Goal: Manage account settings

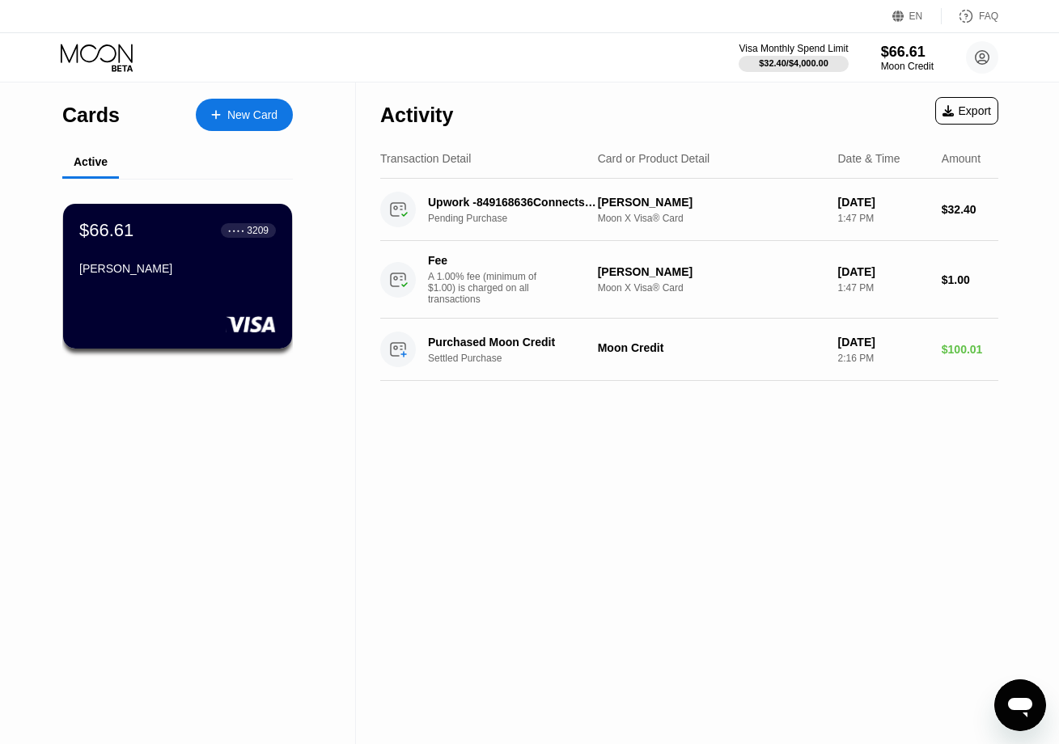
click at [404, 454] on div "Activity Export Transaction Detail Card or Product Detail Date & Time Amount Up…" at bounding box center [689, 413] width 666 height 662
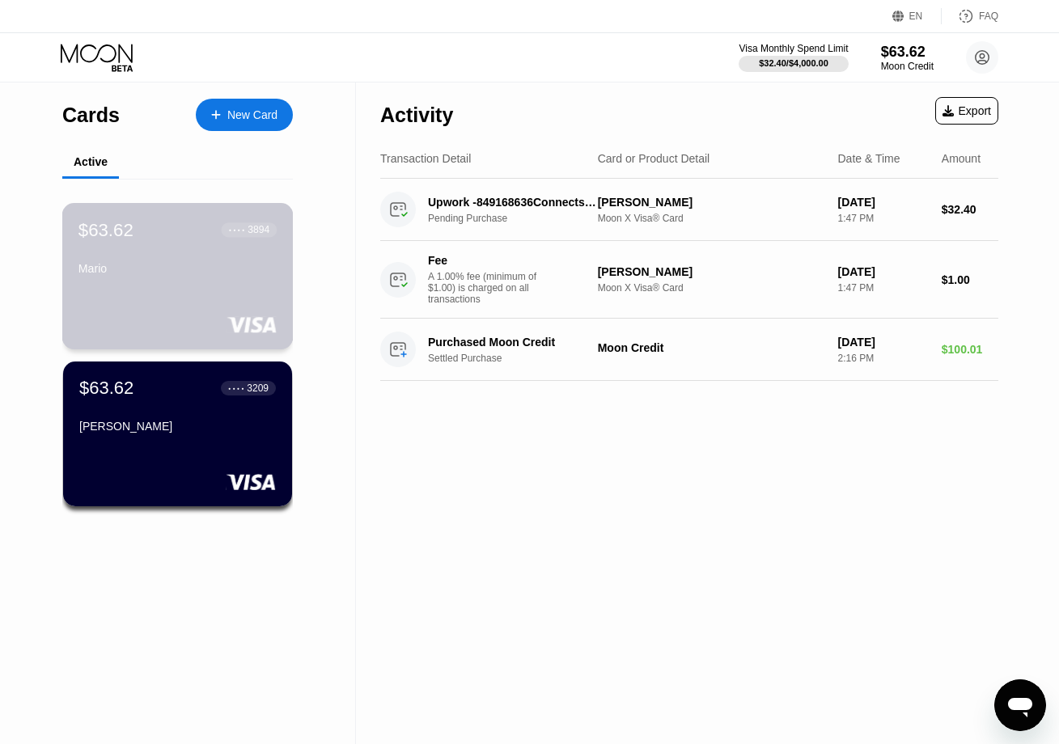
click at [207, 286] on div "$63.62 ● ● ● ● 3894 Mario" at bounding box center [177, 276] width 231 height 146
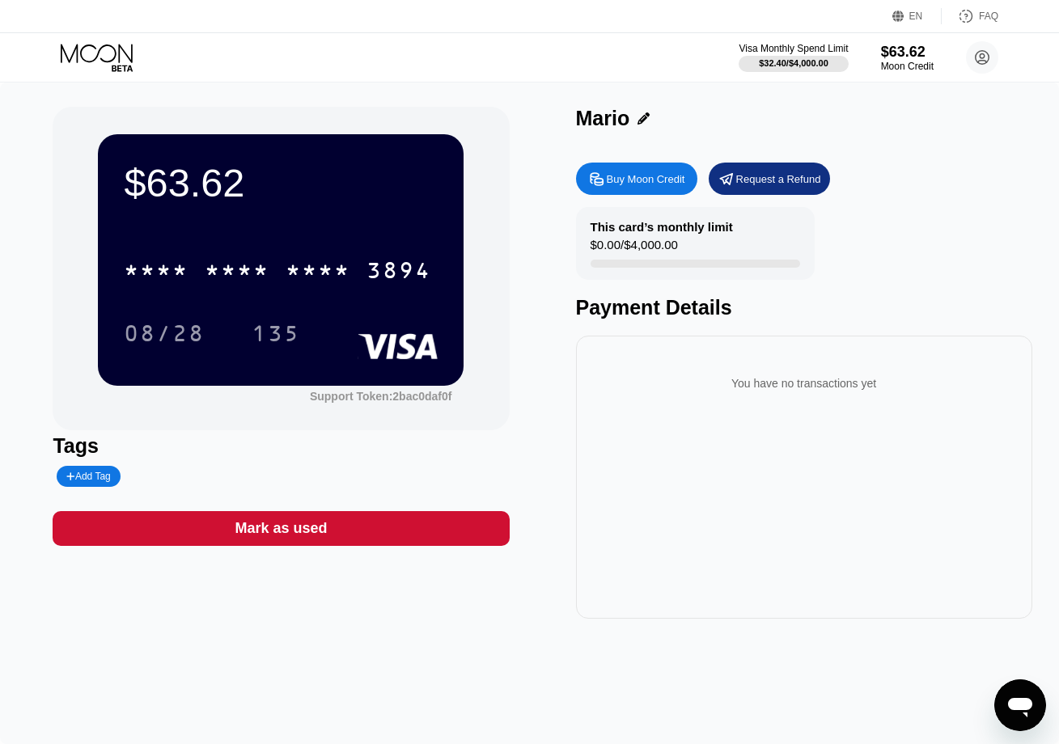
click at [641, 116] on icon at bounding box center [643, 118] width 12 height 12
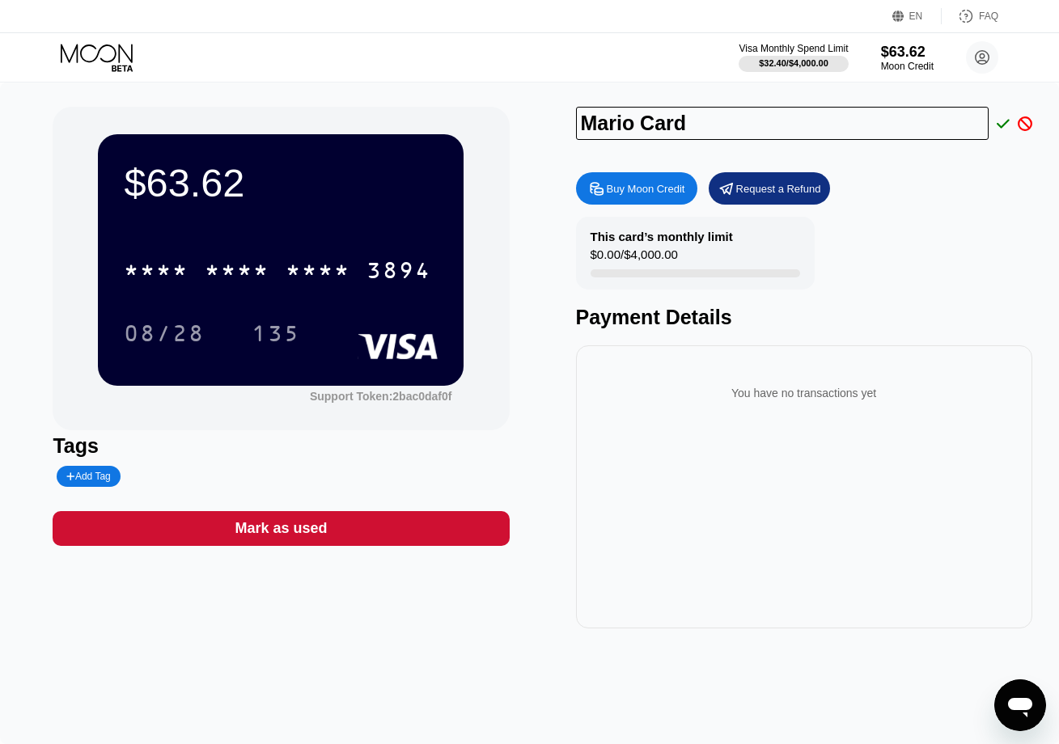
type input "Mario Card"
click at [1002, 124] on icon at bounding box center [1002, 123] width 13 height 15
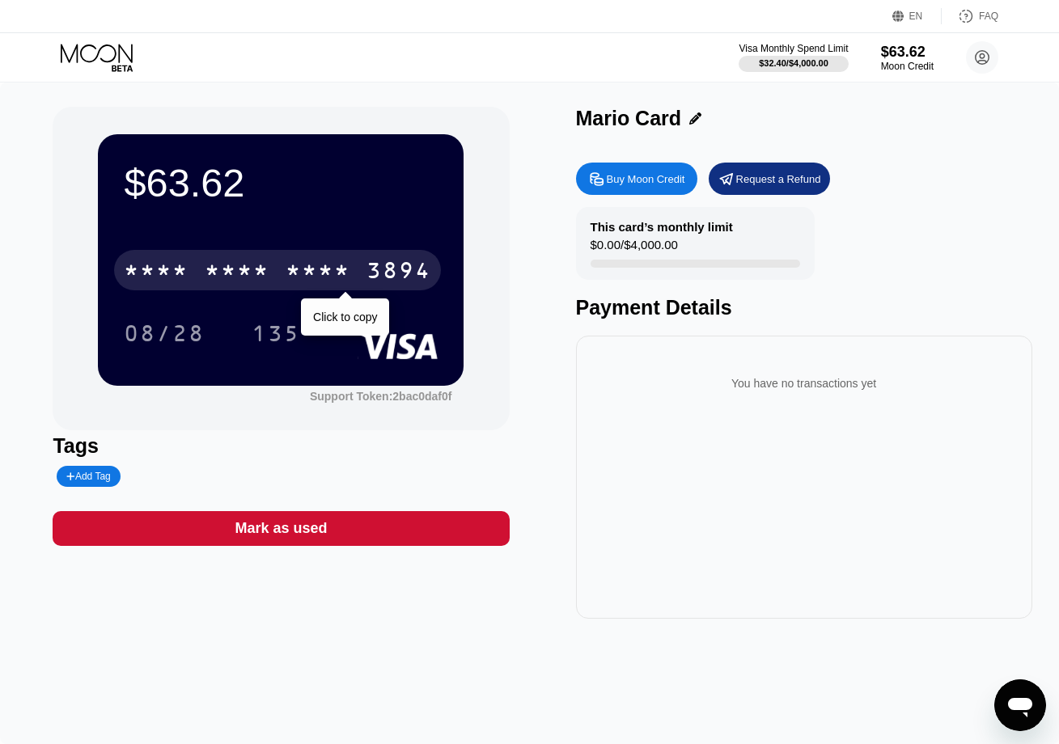
click at [425, 266] on div "3894" at bounding box center [398, 273] width 65 height 26
